Goal: Task Accomplishment & Management: Manage account settings

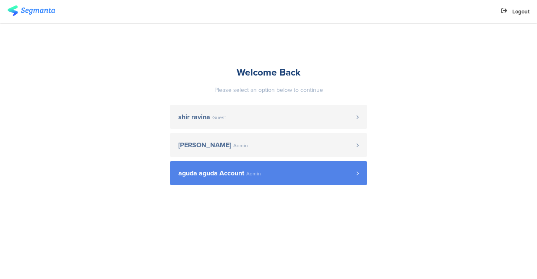
click at [183, 180] on link "aguda aguda Account Admin" at bounding box center [268, 173] width 197 height 24
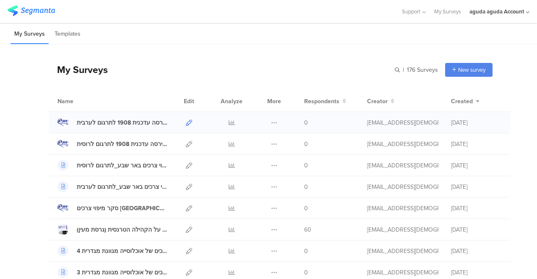
click at [186, 123] on icon at bounding box center [189, 123] width 6 height 6
click at [145, 142] on div "סקר באר שבע גירסה עדכנית 1908 לתרגום לרוסית" at bounding box center [122, 144] width 91 height 9
click at [186, 141] on icon at bounding box center [189, 144] width 6 height 6
click at [480, 8] on div "aguda aguda Account" at bounding box center [497, 12] width 55 height 8
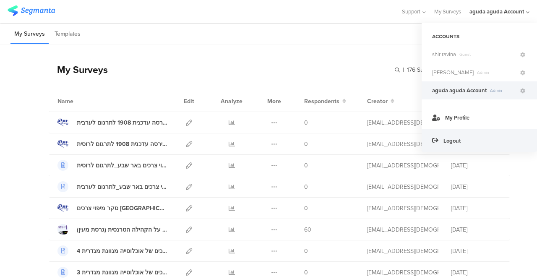
click at [455, 137] on span "Logout" at bounding box center [452, 141] width 17 height 8
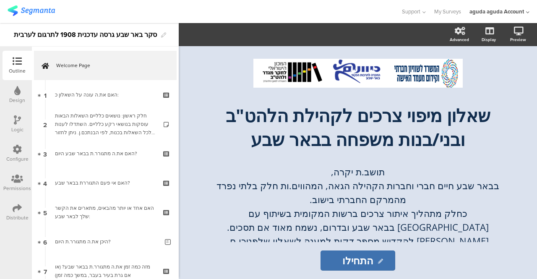
click at [22, 186] on div "Permissions" at bounding box center [17, 189] width 28 height 8
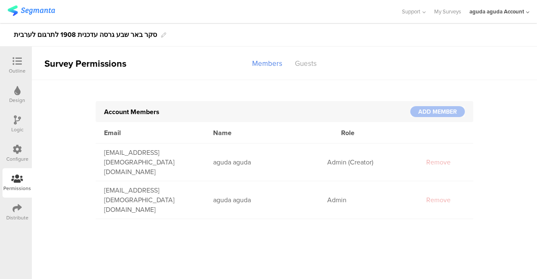
click at [420, 111] on div at bounding box center [437, 111] width 55 height 11
click at [440, 112] on div at bounding box center [437, 111] width 55 height 11
click at [305, 63] on div "Guests" at bounding box center [306, 63] width 34 height 15
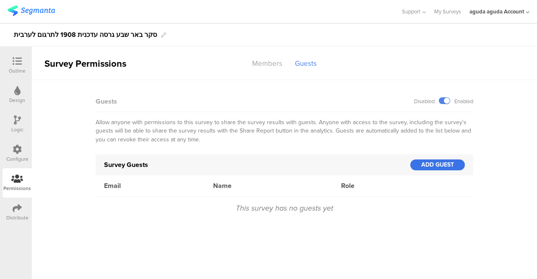
click at [431, 167] on div "ADD GUEST" at bounding box center [437, 164] width 55 height 11
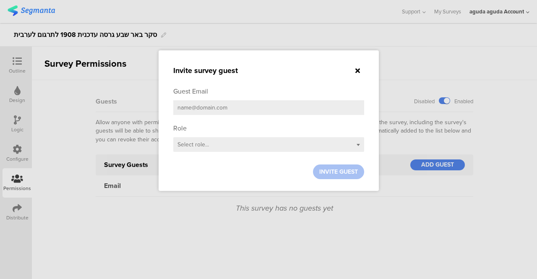
click at [243, 106] on input "email" at bounding box center [268, 107] width 191 height 15
click at [195, 110] on input "email" at bounding box center [268, 107] width 191 height 15
paste input "beitelmeem@lgbt.org.il"
type input "beitelmeem@lgbt.org.il"
click at [357, 145] on div "Select role..." at bounding box center [268, 144] width 191 height 15
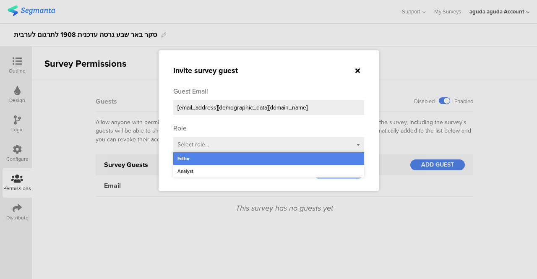
click at [207, 161] on div "Editor" at bounding box center [268, 158] width 191 height 13
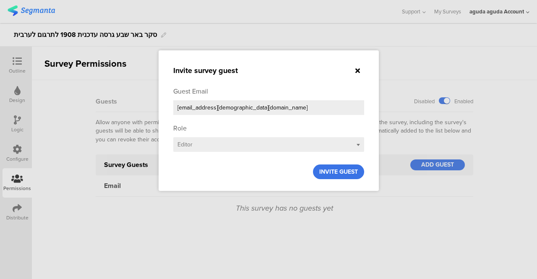
click at [337, 172] on span "INVITE GUEST" at bounding box center [338, 171] width 39 height 9
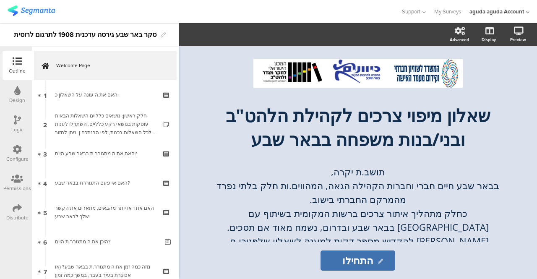
click at [21, 180] on icon at bounding box center [17, 178] width 12 height 9
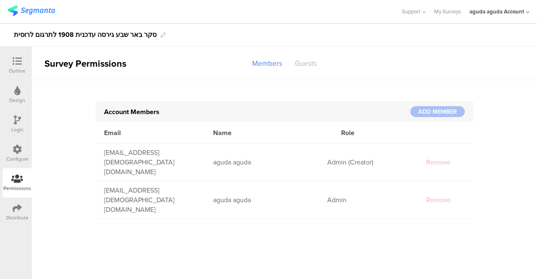
click at [296, 64] on div "Guests" at bounding box center [306, 63] width 34 height 15
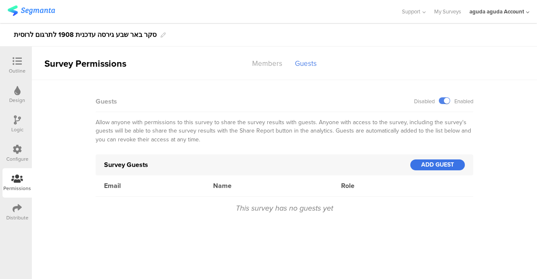
click at [431, 165] on div "ADD GUEST" at bounding box center [437, 164] width 55 height 11
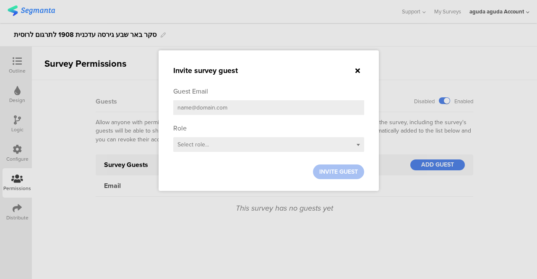
click at [198, 107] on input "email" at bounding box center [268, 107] width 191 height 15
paste input "eliyakournous@mail.tau.ac.il"
type input "eliyakournous@mail.tau.ac.il"
click at [205, 143] on span "Select role..." at bounding box center [193, 144] width 31 height 9
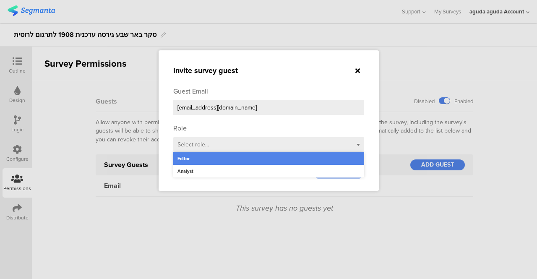
click at [201, 156] on div "Editor" at bounding box center [268, 158] width 191 height 13
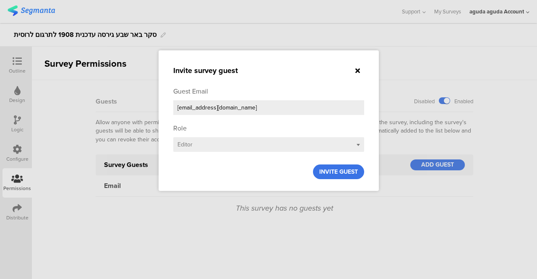
click at [335, 176] on span "INVITE GUEST" at bounding box center [338, 171] width 39 height 9
